Goal: Task Accomplishment & Management: Manage account settings

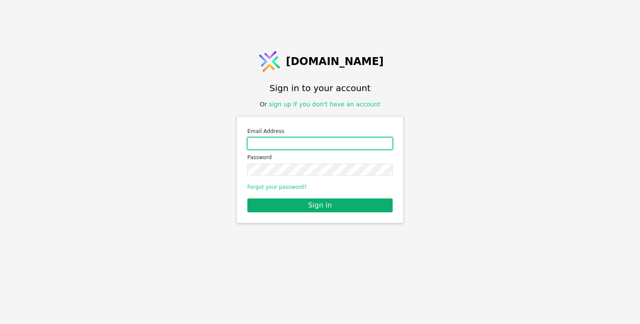
type input "[EMAIL_ADDRESS][PERSON_NAME][DOMAIN_NAME]"
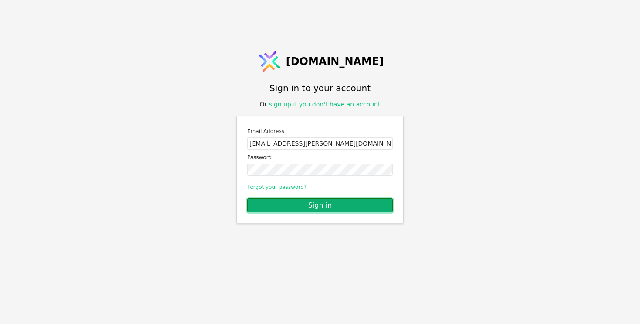
click at [283, 202] on button "Sign in" at bounding box center [319, 205] width 145 height 14
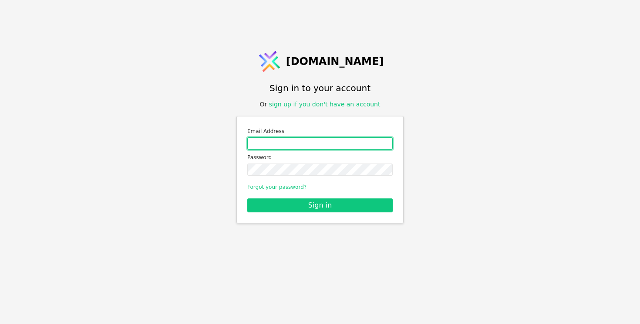
type input "[EMAIL_ADDRESS][PERSON_NAME][DOMAIN_NAME]"
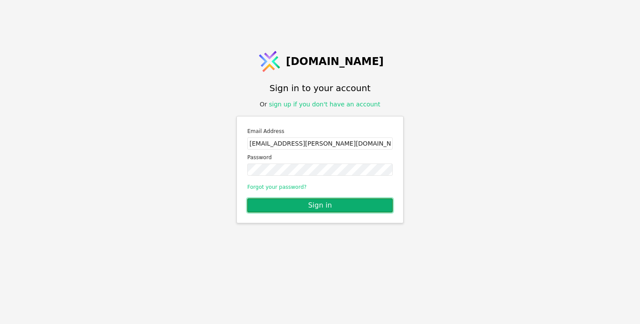
click at [300, 208] on button "Sign in" at bounding box center [319, 205] width 145 height 14
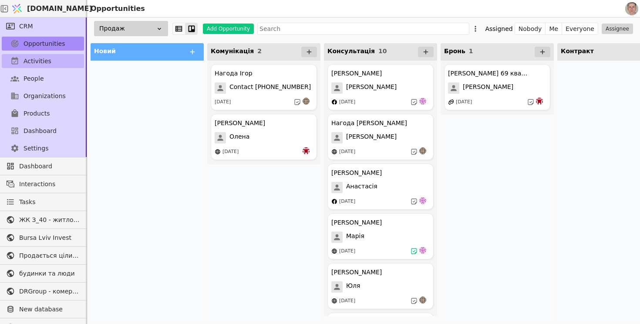
click at [54, 62] on link "Activities" at bounding box center [43, 61] width 82 height 14
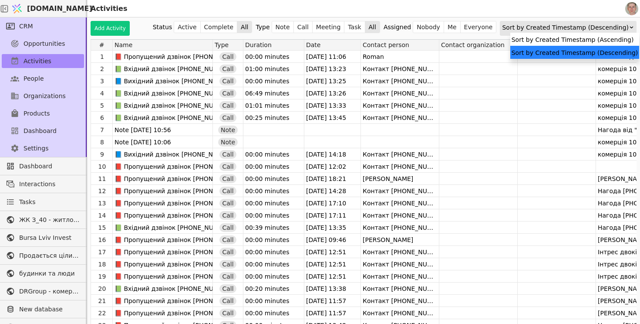
click at [583, 27] on div "Sort by Created Timestamp (Descending)" at bounding box center [565, 27] width 127 height 12
click at [581, 37] on div "Sort by Created Timestamp (Ascending)" at bounding box center [574, 39] width 129 height 13
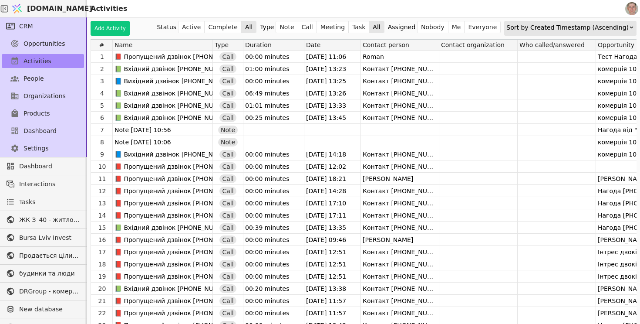
click at [595, 24] on div "Sort by Created Timestamp (Ascending)" at bounding box center [568, 27] width 122 height 12
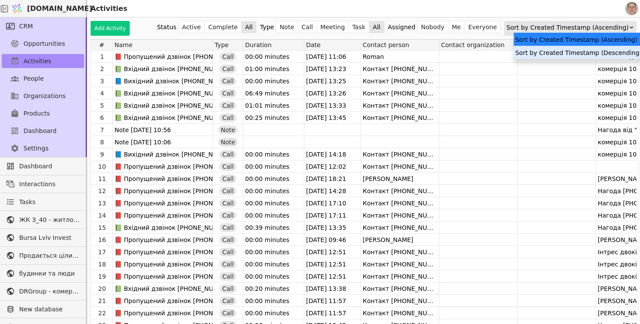
click at [594, 56] on div "Sort by Created Timestamp (Descending)" at bounding box center [578, 52] width 129 height 13
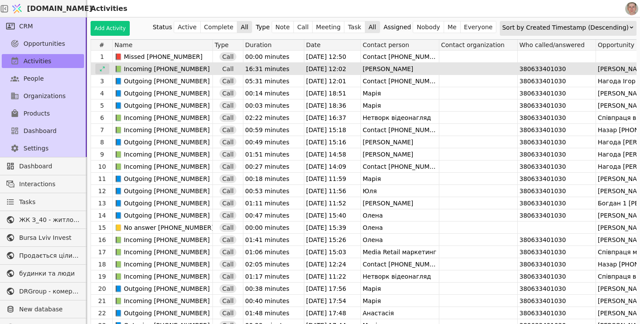
click at [101, 68] on icon at bounding box center [102, 69] width 6 height 6
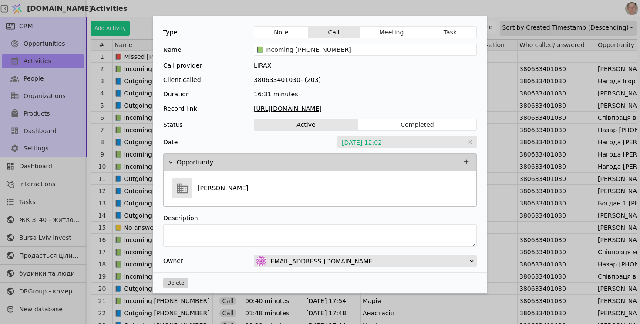
click at [143, 30] on div "Type Note Call Meeting Task Name 📗 Incoming [PHONE_NUMBER] Call provider LIRAX …" at bounding box center [320, 162] width 640 height 324
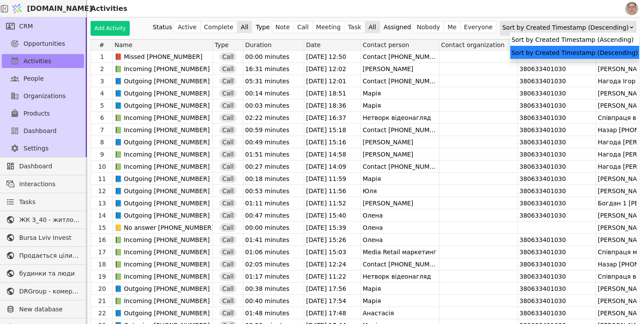
click at [584, 32] on div "Sort by Created Timestamp (Descending)" at bounding box center [565, 27] width 127 height 12
click at [585, 44] on div "Sort by Created Timestamp (Ascending)" at bounding box center [574, 39] width 129 height 13
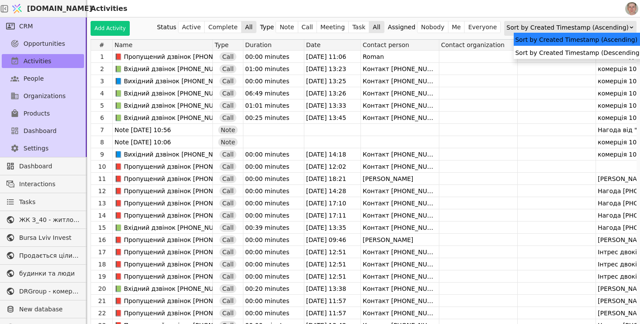
click at [591, 27] on div "Sort by Created Timestamp (Ascending)" at bounding box center [568, 27] width 122 height 12
click at [585, 51] on div "Sort by Created Timestamp (Descending)" at bounding box center [578, 52] width 129 height 13
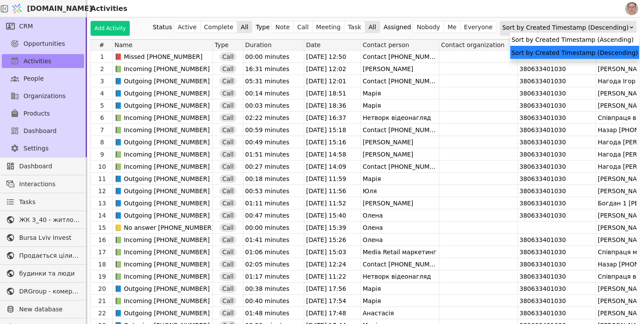
click at [587, 28] on div "Sort by Created Timestamp (Descending)" at bounding box center [565, 27] width 127 height 12
click at [587, 27] on div "Sort by Created Timestamp (Descending)" at bounding box center [565, 27] width 127 height 12
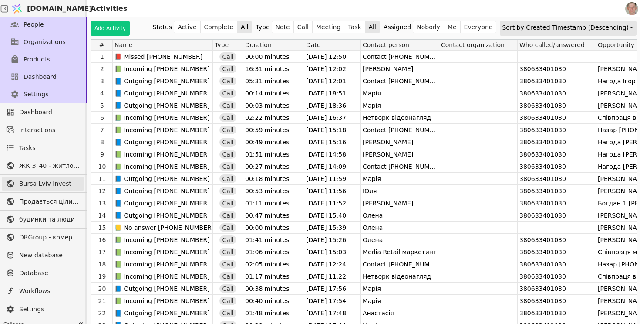
scroll to position [61, 0]
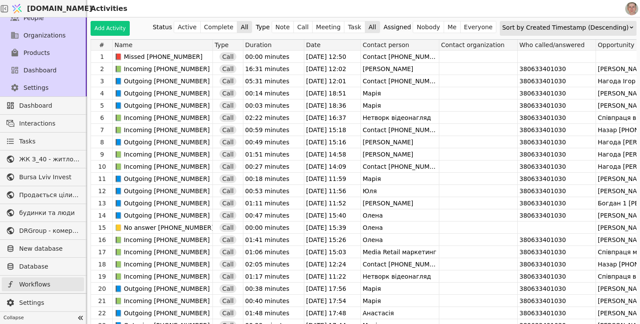
click at [52, 280] on span "Workflows" at bounding box center [49, 284] width 61 height 9
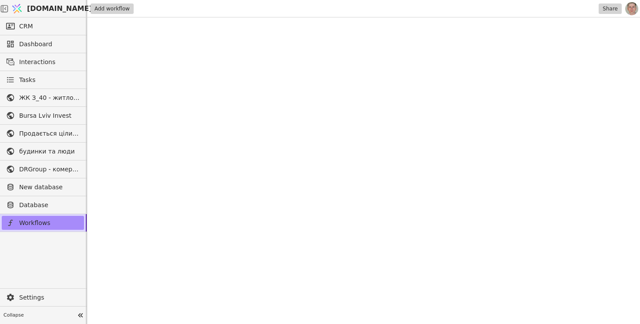
click at [39, 304] on div "Settings" at bounding box center [43, 296] width 87 height 17
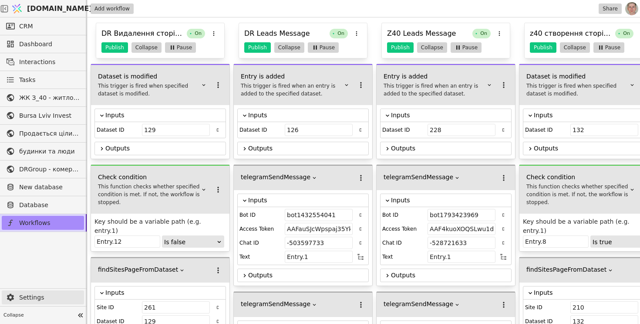
click at [41, 297] on span "Settings" at bounding box center [49, 297] width 61 height 9
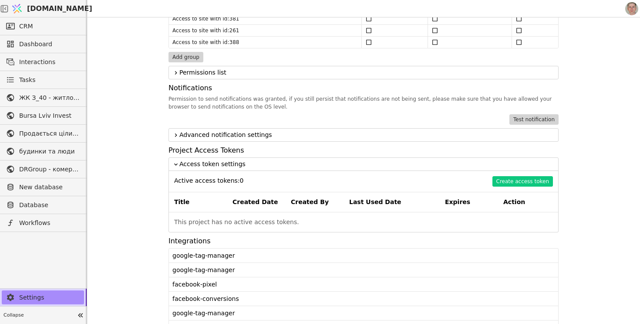
scroll to position [770, 0]
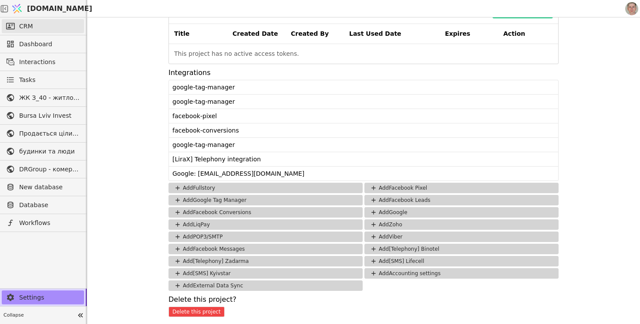
click at [37, 30] on link "CRM" at bounding box center [43, 26] width 82 height 14
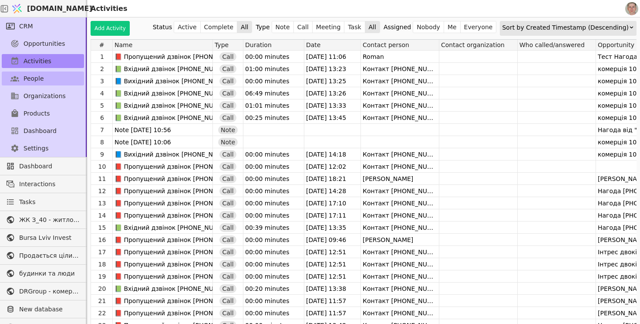
click at [48, 78] on link "People" at bounding box center [43, 78] width 82 height 14
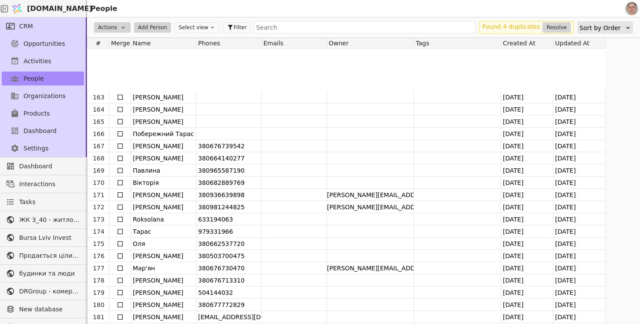
scroll to position [2012, 0]
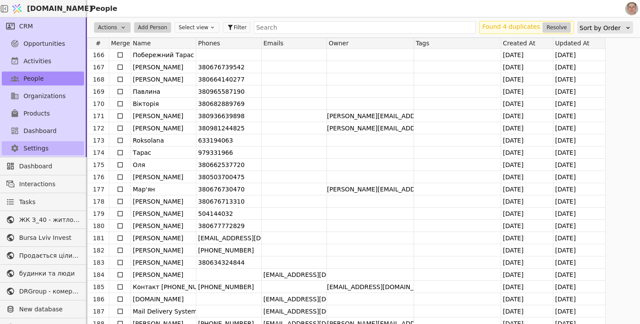
click at [37, 144] on span "Settings" at bounding box center [36, 148] width 25 height 9
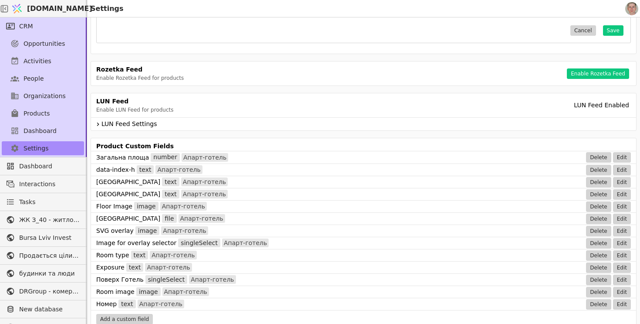
scroll to position [341, 0]
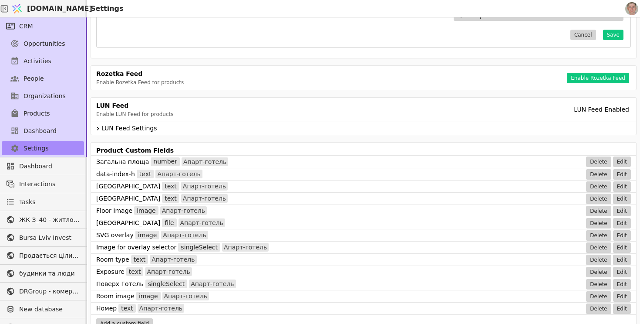
click at [97, 128] on icon at bounding box center [98, 128] width 7 height 10
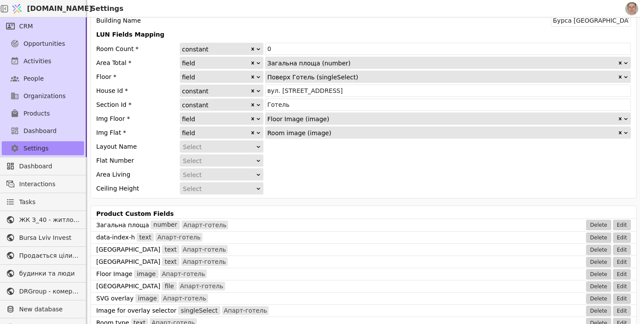
scroll to position [61, 0]
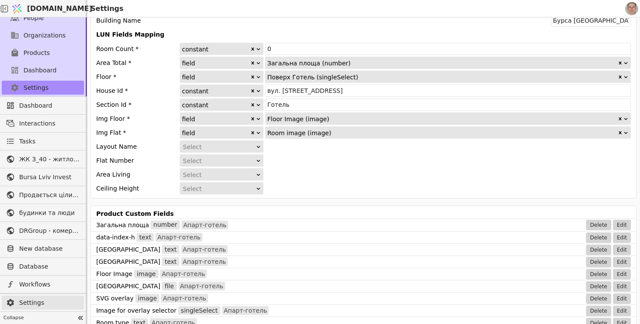
click at [48, 304] on span "Settings" at bounding box center [49, 302] width 61 height 9
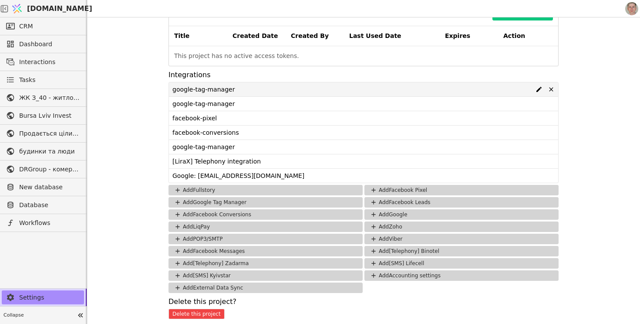
scroll to position [770, 0]
